Goal: Task Accomplishment & Management: Use online tool/utility

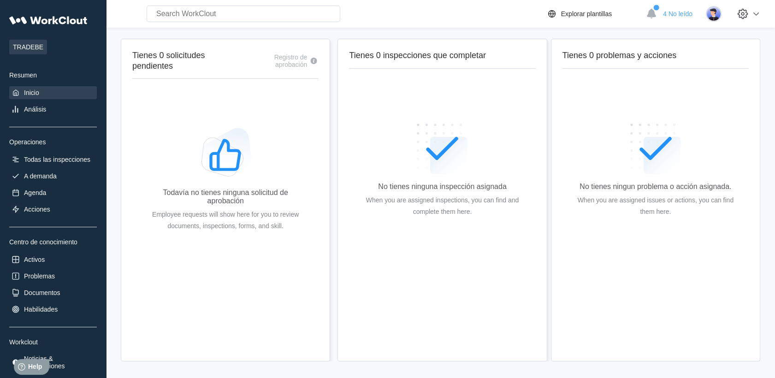
click at [58, 168] on div "TRADEBE Resumen Inicio Análisis Operaciones Todas las inspecciones A demanda Ag…" at bounding box center [53, 191] width 88 height 361
click at [59, 160] on div "Todas las inspecciones" at bounding box center [57, 159] width 66 height 7
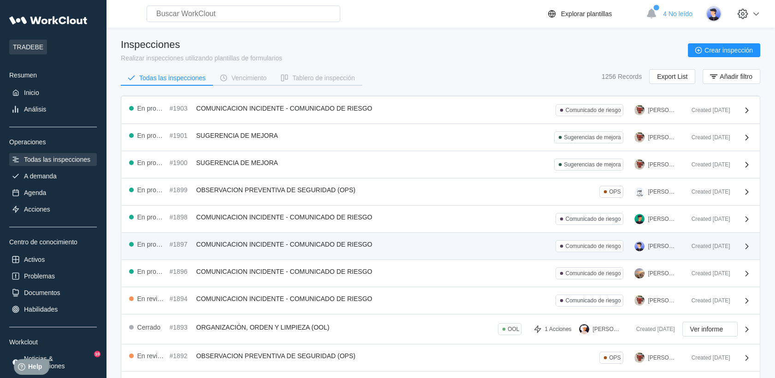
click at [395, 233] on div "En progreso #1897 COMUNICACION INCIDENTE - COMUNICADO DE RIESGO Comunicado de r…" at bounding box center [441, 246] width 638 height 27
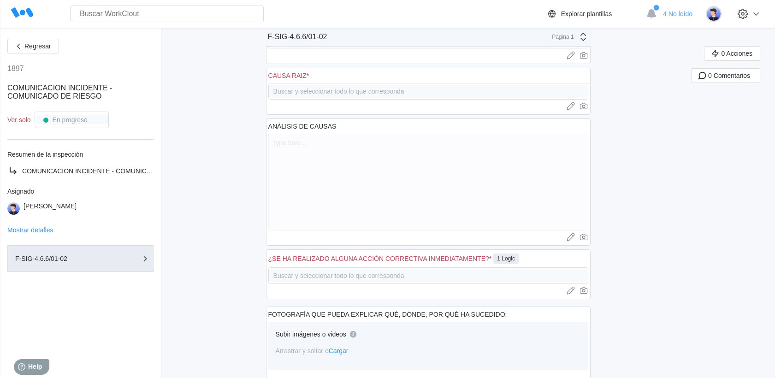
scroll to position [301, 0]
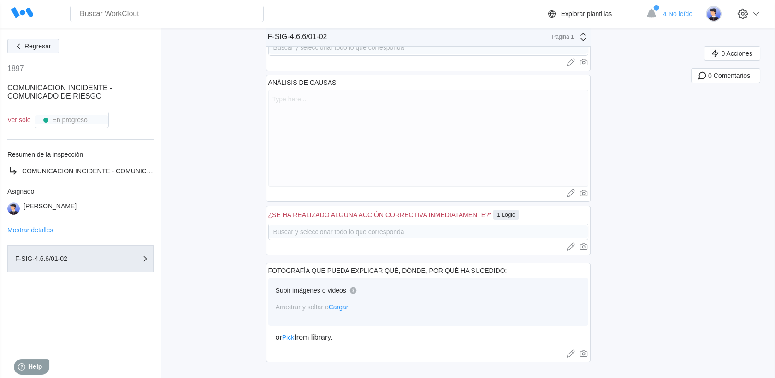
click at [37, 40] on button "Regresar" at bounding box center [33, 46] width 52 height 15
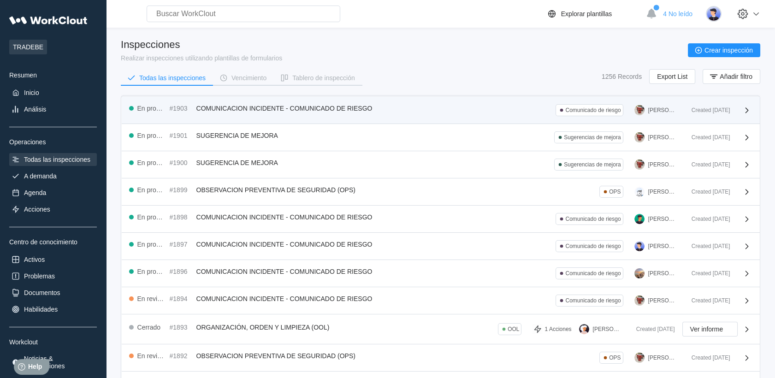
click at [291, 118] on div "En progreso #1903 COMUNICACION INCIDENTE - COMUNICADO DE RIESGO Comunicado de r…" at bounding box center [441, 110] width 638 height 27
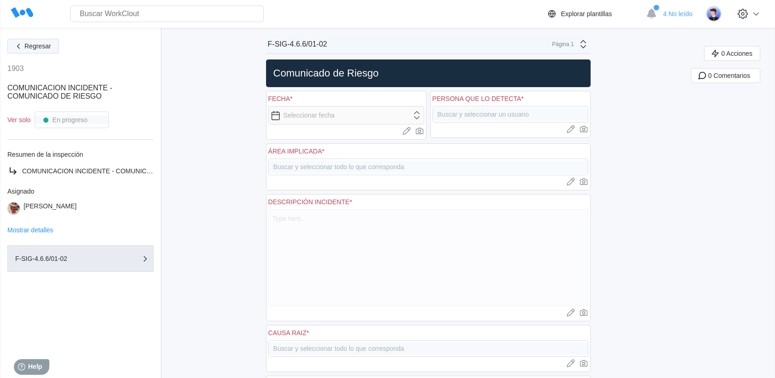
click at [27, 44] on span "Regresar" at bounding box center [37, 46] width 27 height 6
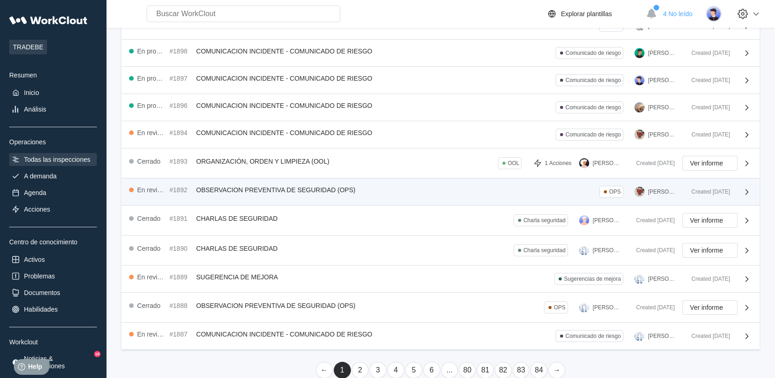
scroll to position [178, 0]
